Goal: Task Accomplishment & Management: Complete application form

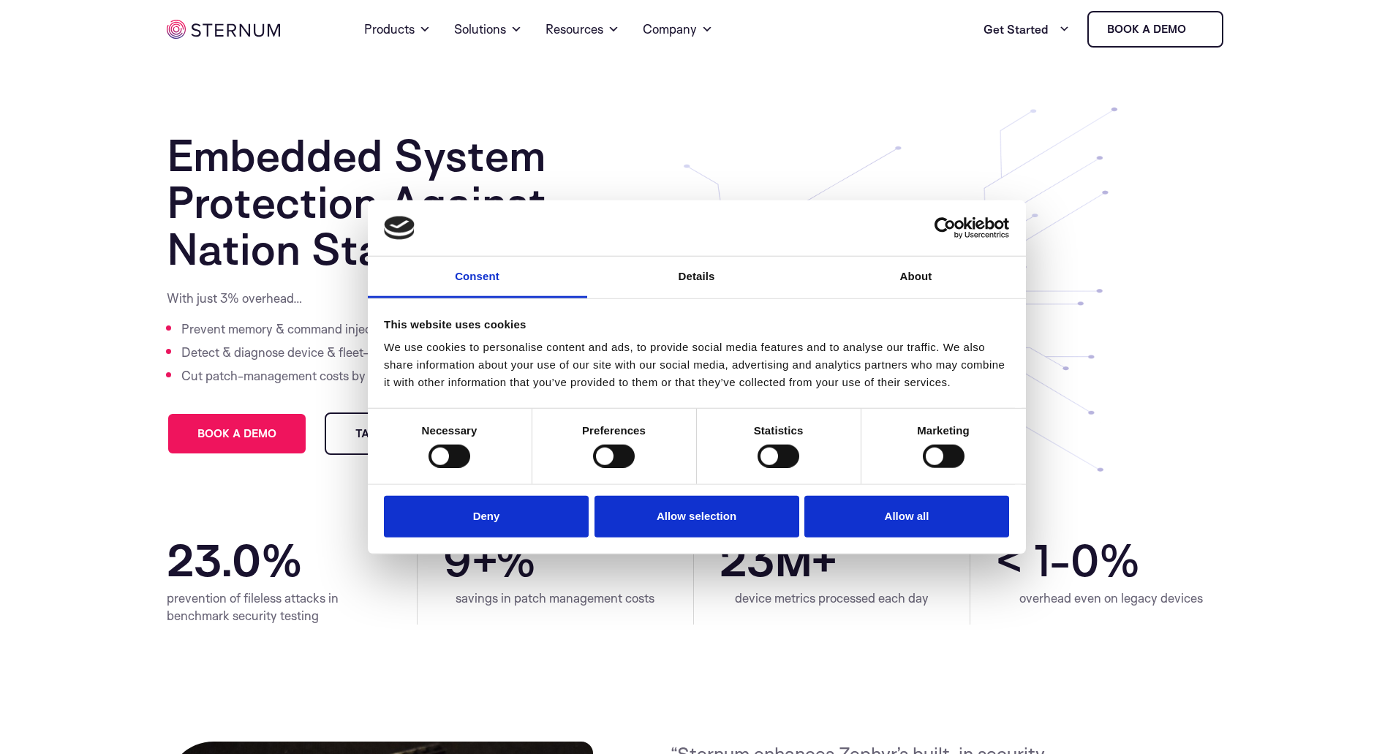
click at [937, 518] on button "Allow all" at bounding box center [907, 517] width 205 height 42
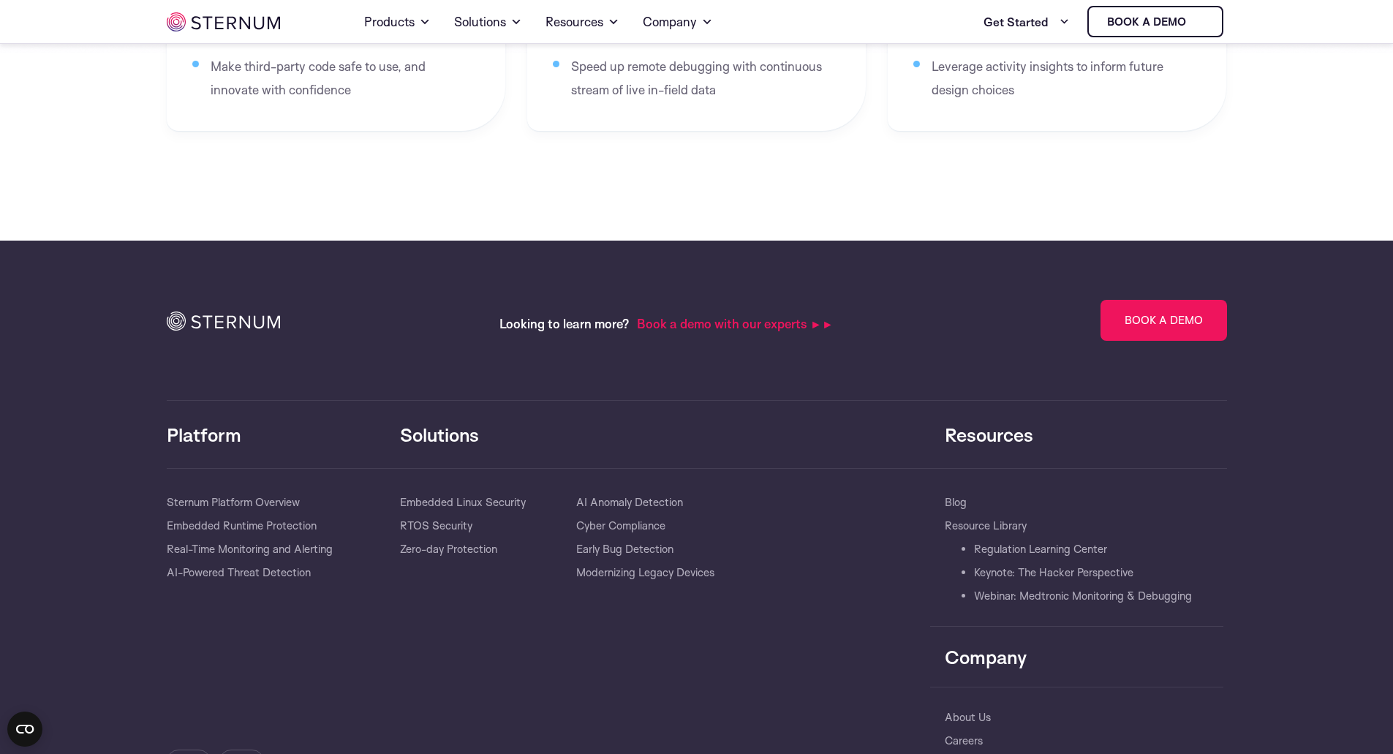
scroll to position [3080, 0]
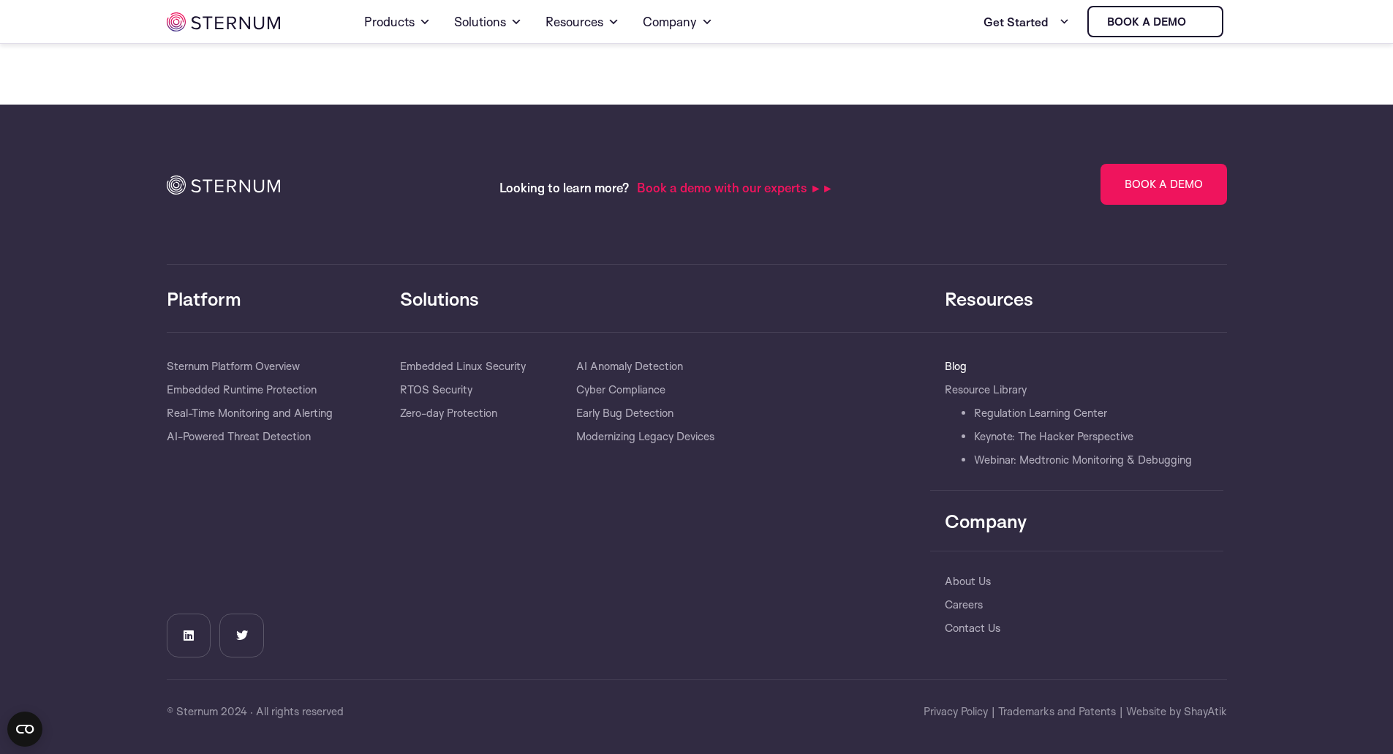
click at [956, 363] on link "Blog" at bounding box center [956, 366] width 22 height 23
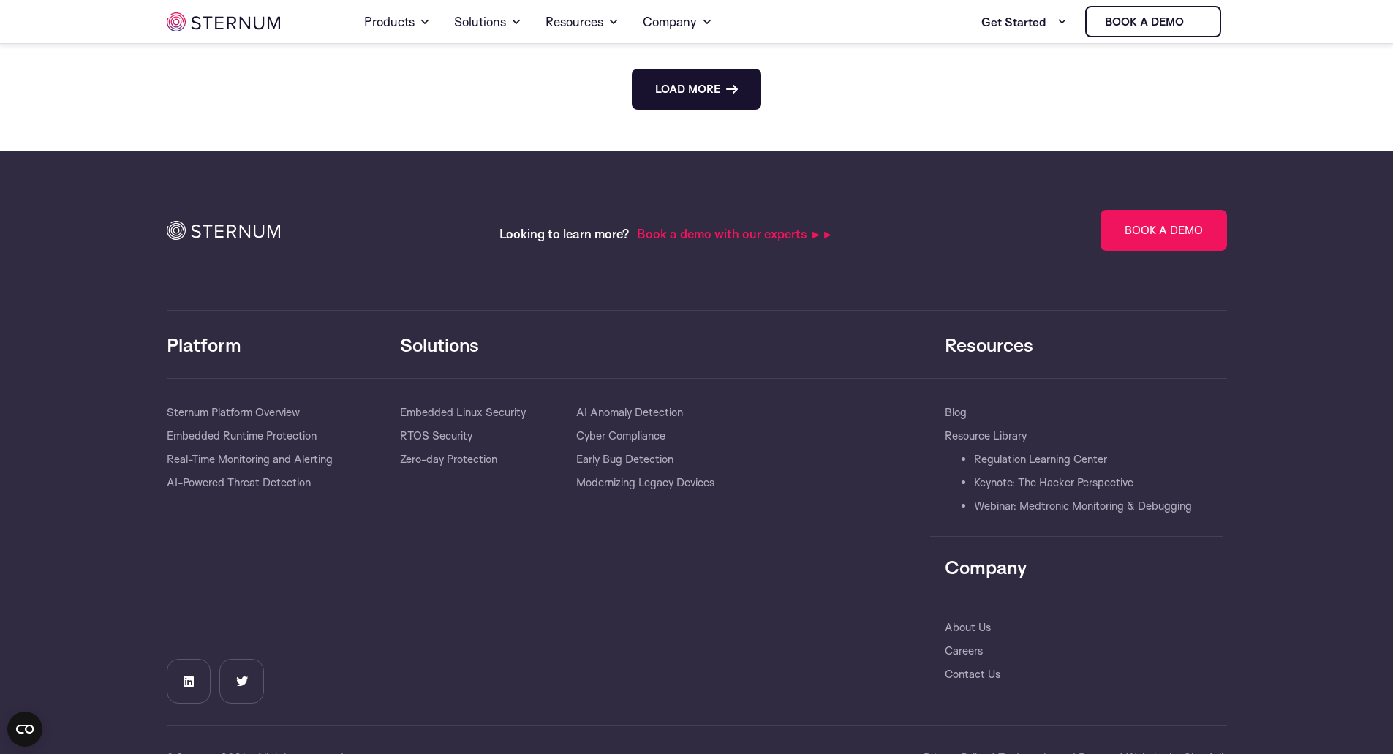
scroll to position [2489, 0]
